Goal: Check status: Check status

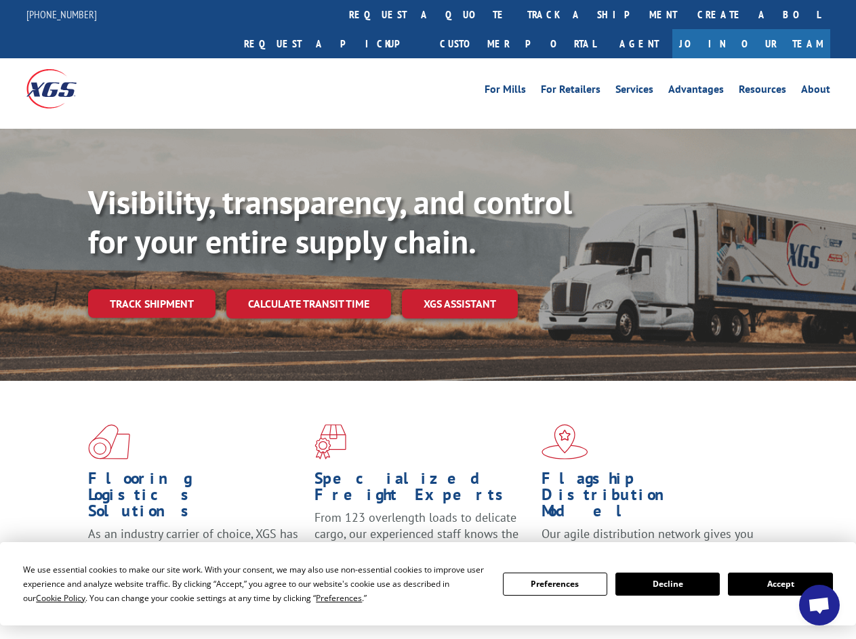
click at [428, 319] on div "Visibility, transparency, and control for your entire supply chain. Track shipm…" at bounding box center [472, 277] width 768 height 189
click at [47, 598] on span "Cookie Policy" at bounding box center [60, 598] width 49 height 12
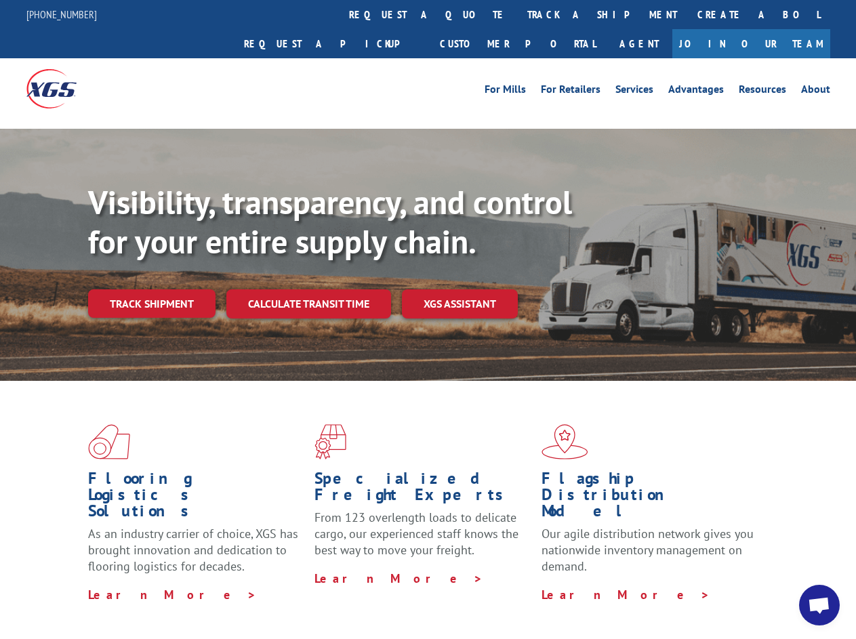
click at [326, 598] on div "Flooring Logistics Solutions As an industry carrier of choice, XGS has brought …" at bounding box center [428, 517] width 856 height 272
click at [555, 584] on div "Flooring Logistics Solutions As an industry carrier of choice, XGS has brought …" at bounding box center [428, 513] width 856 height 265
click at [667, 584] on div "Flooring Logistics Solutions As an industry carrier of choice, XGS has brought …" at bounding box center [428, 513] width 856 height 265
click at [780, 584] on div "Flooring Logistics Solutions As an industry carrier of choice, XGS has brought …" at bounding box center [428, 513] width 856 height 265
click at [428, 319] on div "Visibility, transparency, and control for your entire supply chain. Track shipm…" at bounding box center [472, 277] width 768 height 189
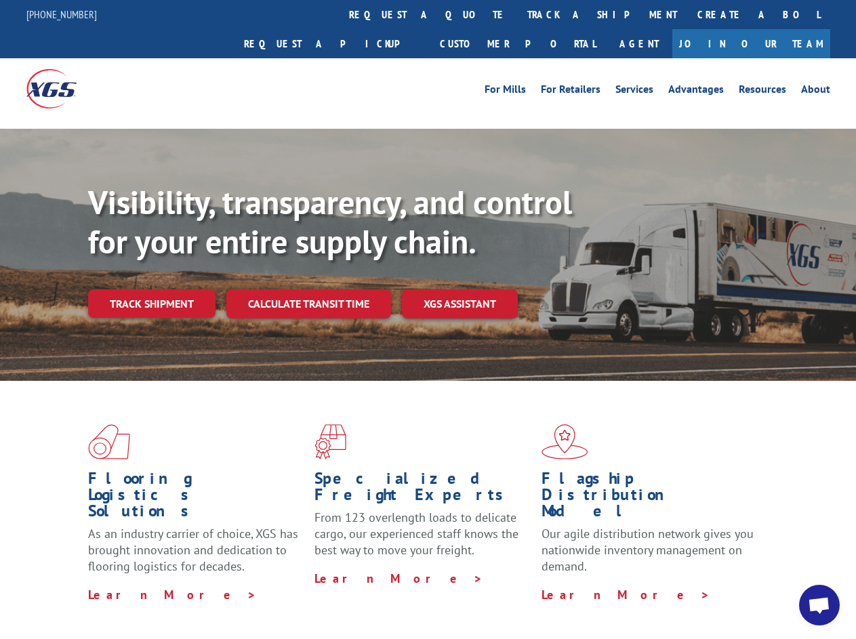
click at [517, 14] on link "track a shipment" at bounding box center [602, 14] width 170 height 29
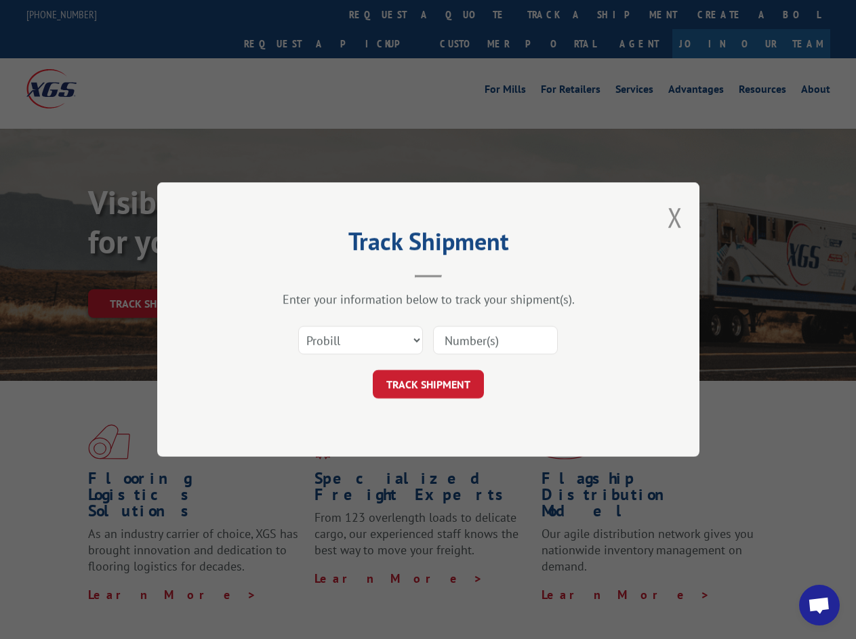
click at [473, 14] on div "Track Shipment Enter your information below to track your shipment(s). Select c…" at bounding box center [428, 319] width 856 height 639
click at [558, 14] on div "Track Shipment Enter your information below to track your shipment(s). Select c…" at bounding box center [428, 319] width 856 height 639
